Goal: Task Accomplishment & Management: Manage account settings

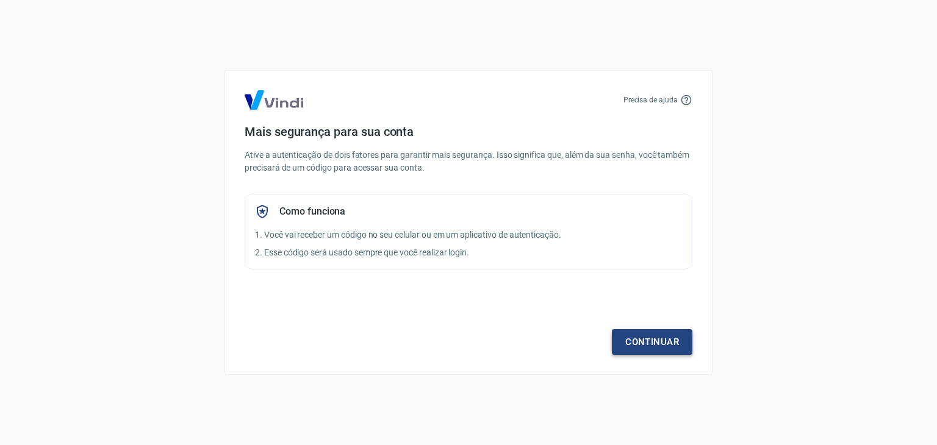
click at [648, 338] on link "Continuar" at bounding box center [652, 342] width 81 height 26
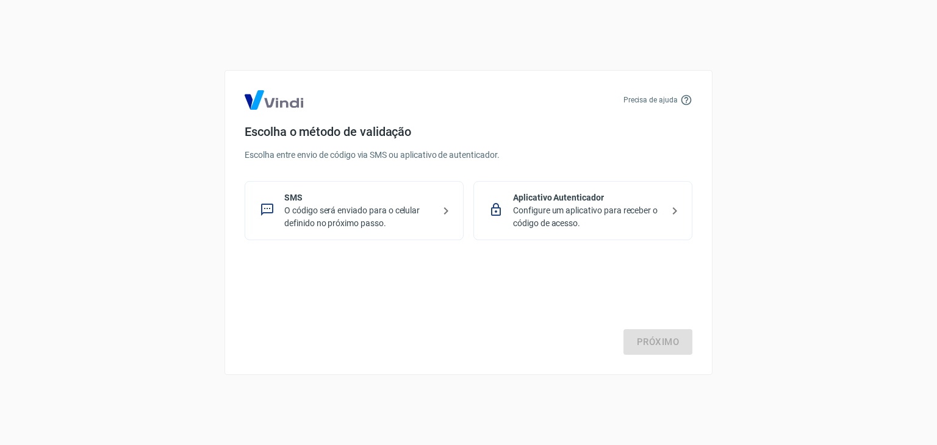
click at [343, 215] on p "O código será enviado para o celular definido no próximo passo." at bounding box center [358, 217] width 149 height 26
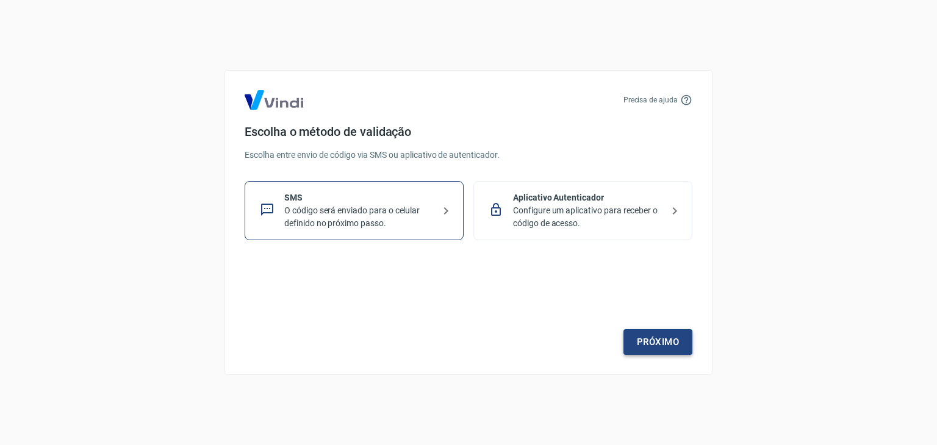
click at [664, 351] on link "Próximo" at bounding box center [657, 342] width 69 height 26
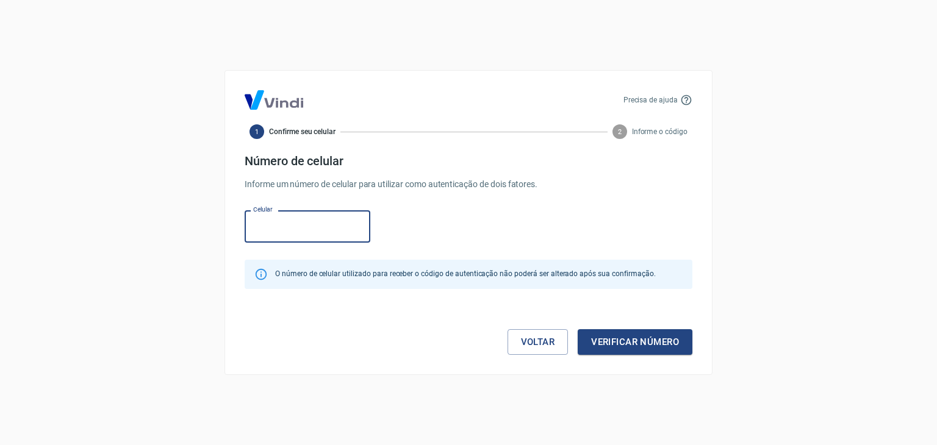
click at [310, 226] on input "Celular" at bounding box center [308, 226] width 126 height 32
type input "[PHONE_NUMBER]"
click at [446, 239] on div "Celular [PHONE_NUMBER] Celular" at bounding box center [469, 226] width 448 height 40
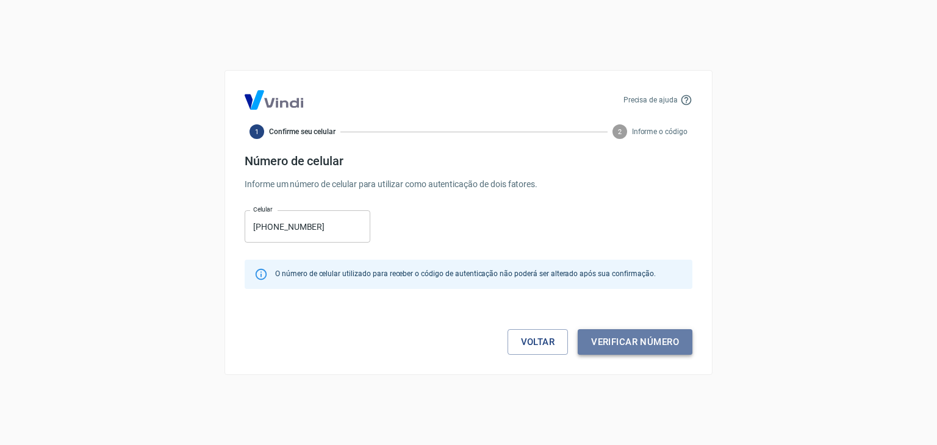
click at [622, 346] on button "Verificar número" at bounding box center [635, 342] width 115 height 26
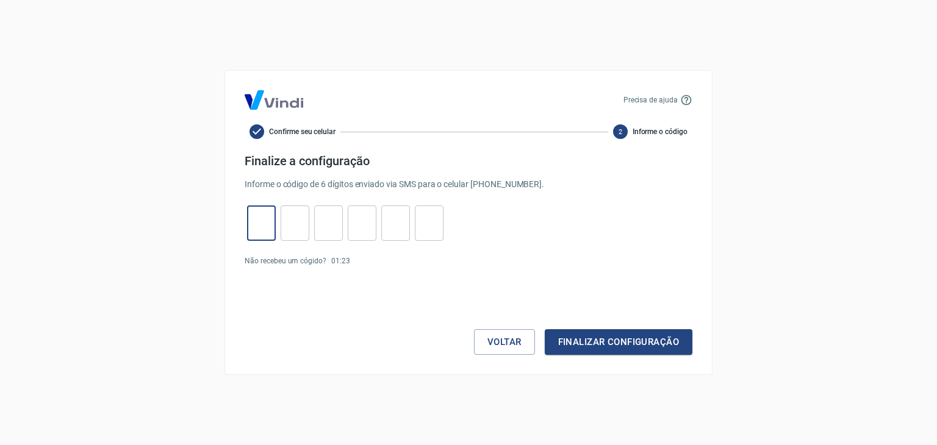
click at [261, 216] on input "tel" at bounding box center [261, 223] width 29 height 26
type input "8"
type input "9"
type input "7"
type input "3"
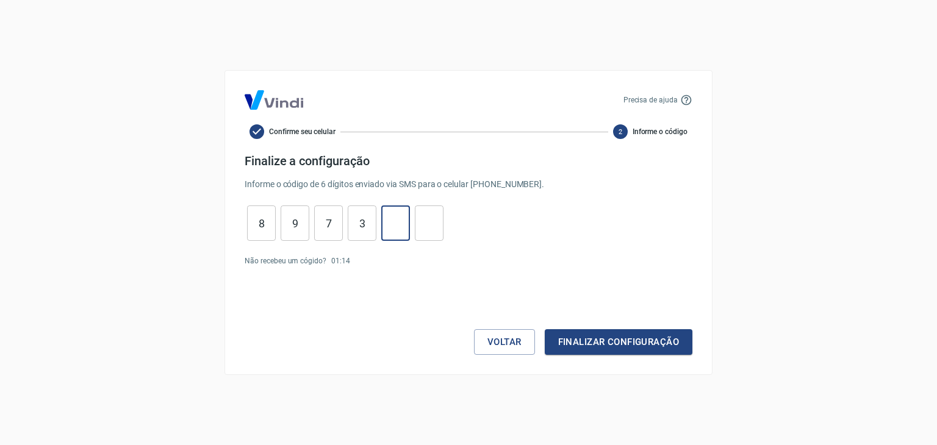
type input "8"
click at [596, 339] on button "Finalizar configuração" at bounding box center [619, 342] width 148 height 26
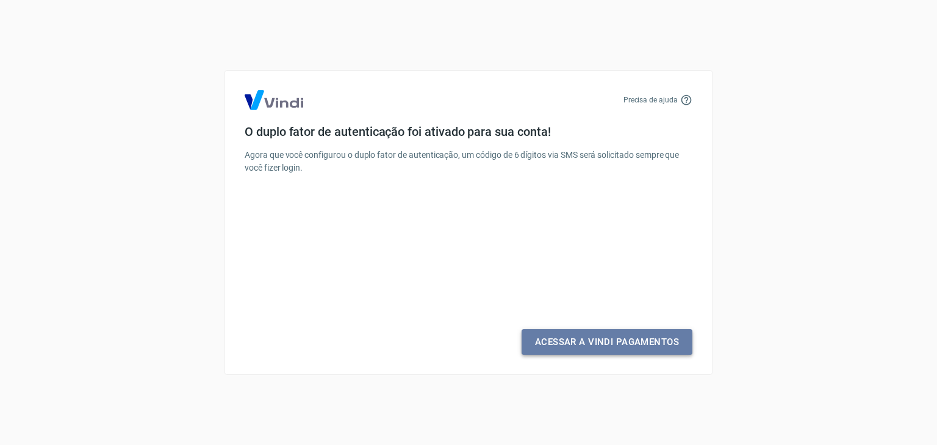
click at [615, 343] on link "Acessar a Vindi Pagamentos" at bounding box center [606, 342] width 171 height 26
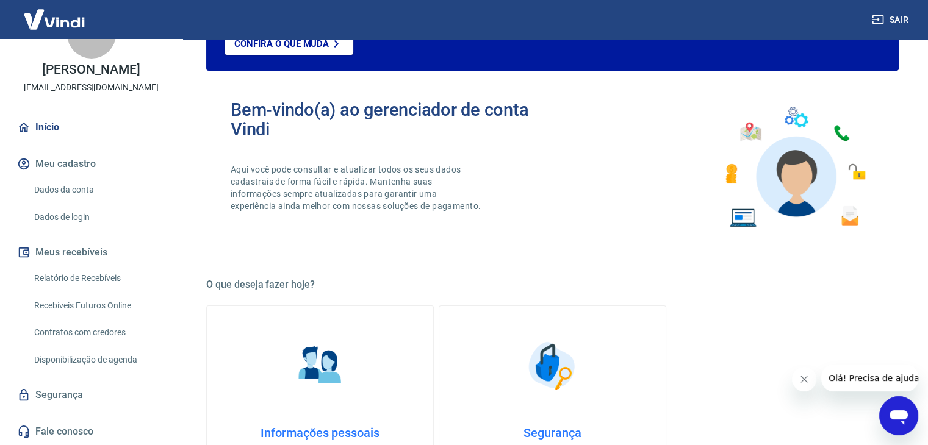
scroll to position [122, 0]
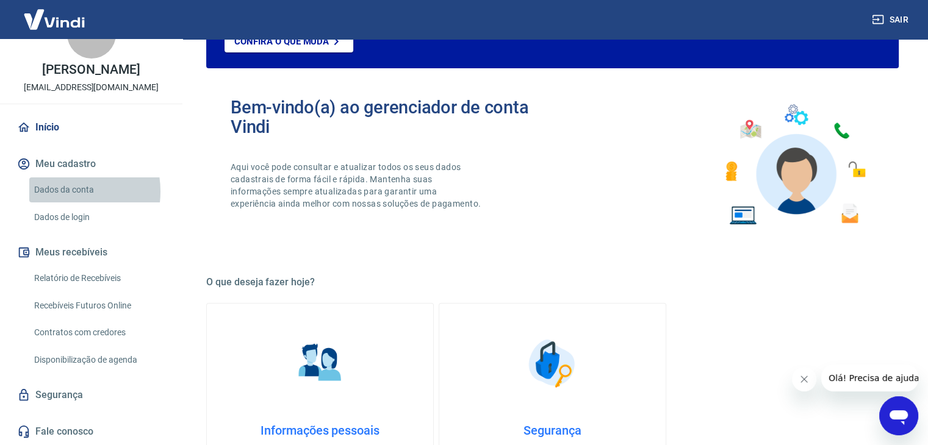
click at [62, 191] on link "Dados da conta" at bounding box center [98, 189] width 138 height 25
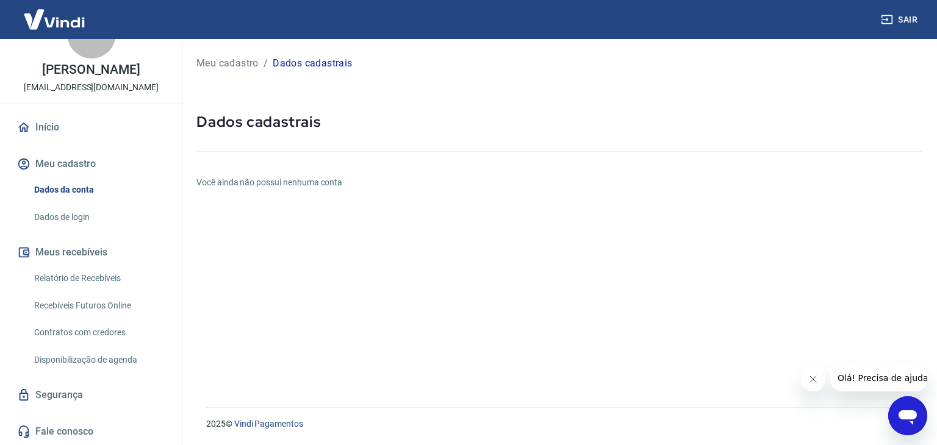
click at [82, 332] on link "Contratos com credores" at bounding box center [98, 332] width 138 height 25
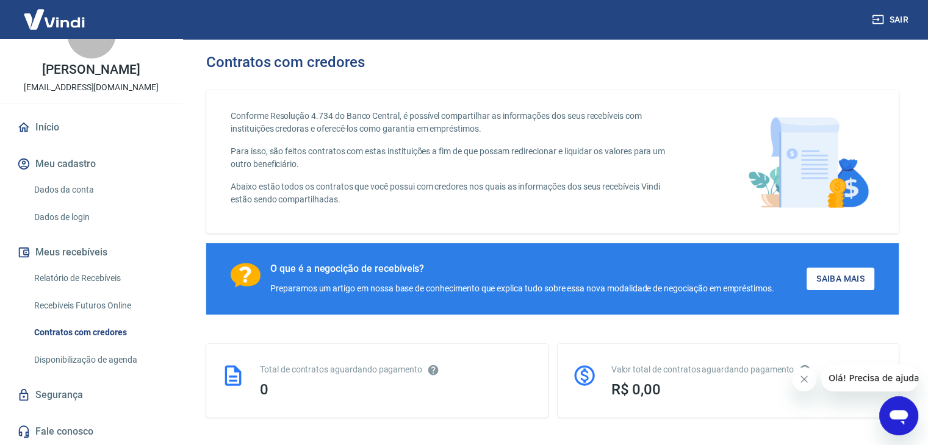
click at [72, 302] on link "Recebíveis Futuros Online" at bounding box center [98, 305] width 138 height 25
